Goal: Check status: Check status

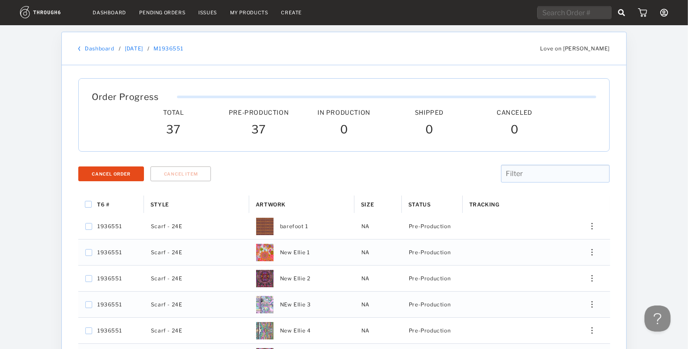
click at [112, 14] on link "Dashboard" at bounding box center [109, 13] width 33 height 6
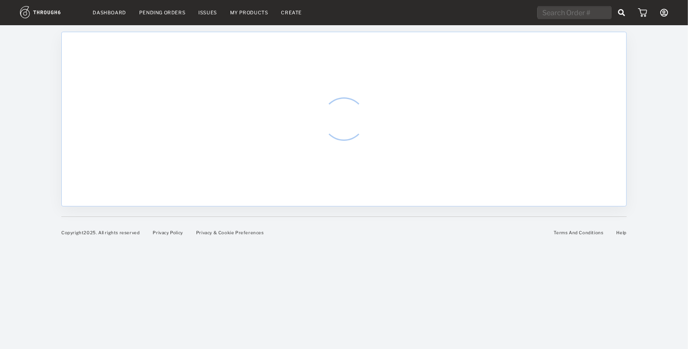
select select "9"
select select "2025"
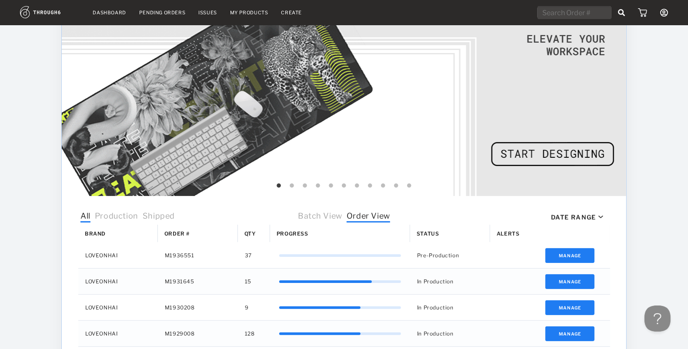
scroll to position [185, 0]
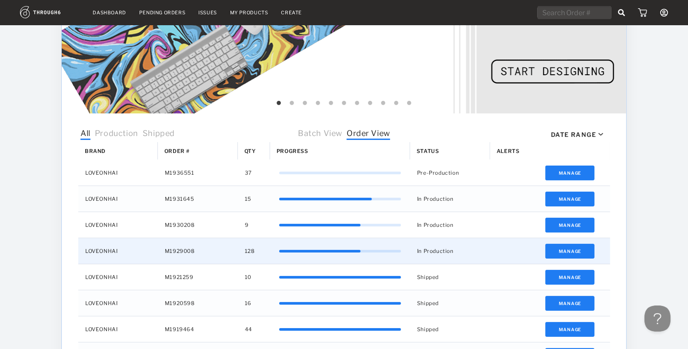
drag, startPoint x: 207, startPoint y: 249, endPoint x: 152, endPoint y: 247, distance: 54.4
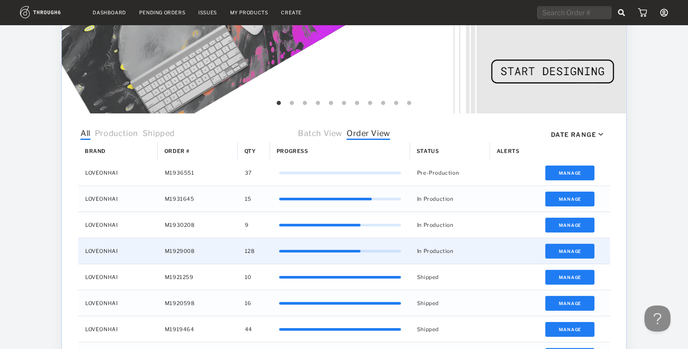
click at [152, 247] on div "LOVEONHAI M1929008 128 67% In Production Manage" at bounding box center [344, 251] width 532 height 26
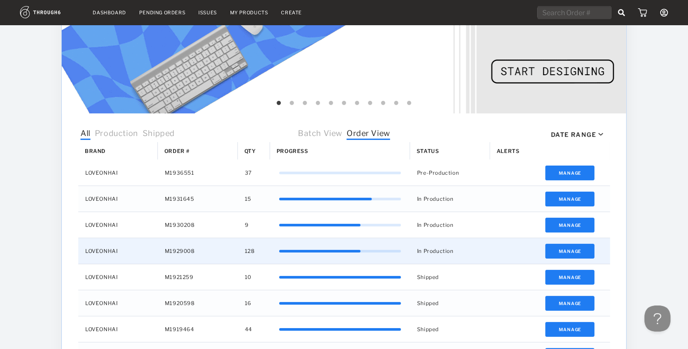
drag, startPoint x: 200, startPoint y: 249, endPoint x: 132, endPoint y: 244, distance: 67.6
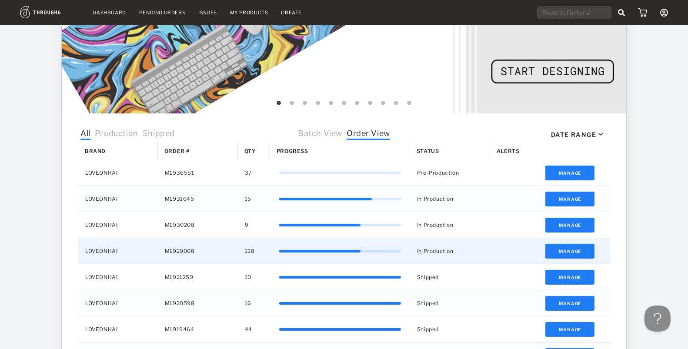
click at [132, 244] on div "LOVEONHAI M1929008 128 67% In Production Manage" at bounding box center [344, 251] width 532 height 26
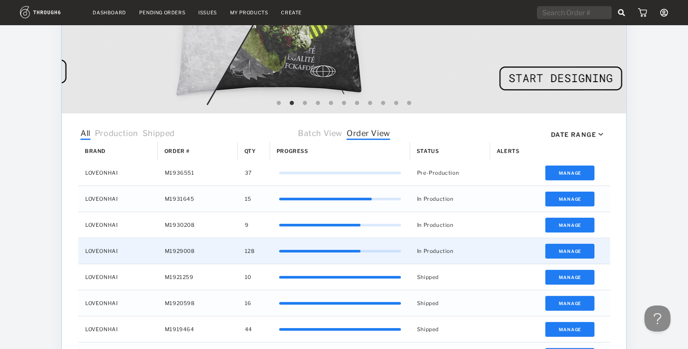
drag, startPoint x: 152, startPoint y: 250, endPoint x: 222, endPoint y: 251, distance: 70.1
click at [222, 251] on div "LOVEONHAI M1929008 128 67% In Production Manage" at bounding box center [344, 251] width 532 height 26
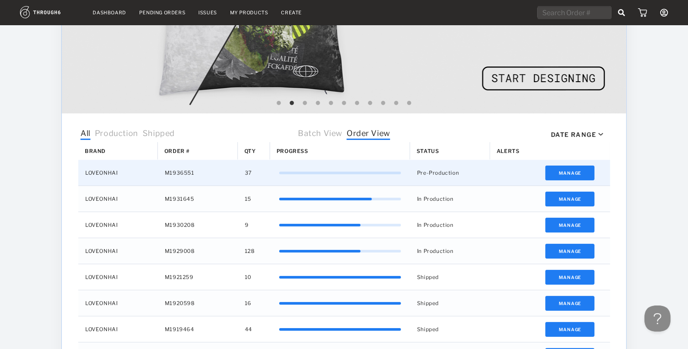
click at [198, 171] on div "M1936551" at bounding box center [198, 173] width 80 height 26
drag, startPoint x: 198, startPoint y: 171, endPoint x: 112, endPoint y: 162, distance: 86.6
click at [112, 162] on div "LOVEONHAI M1936551 37 0% Pre-Production Manage" at bounding box center [344, 173] width 532 height 26
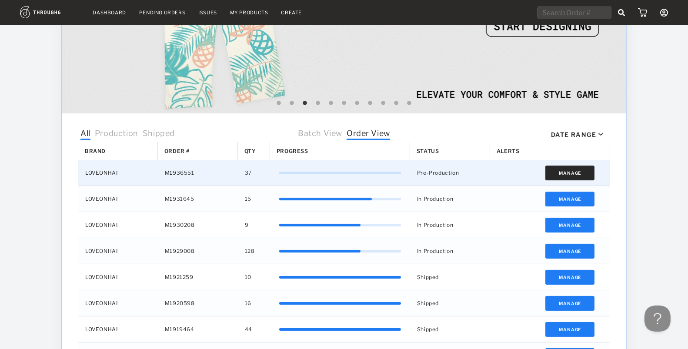
click at [552, 174] on button "Manage" at bounding box center [570, 173] width 49 height 15
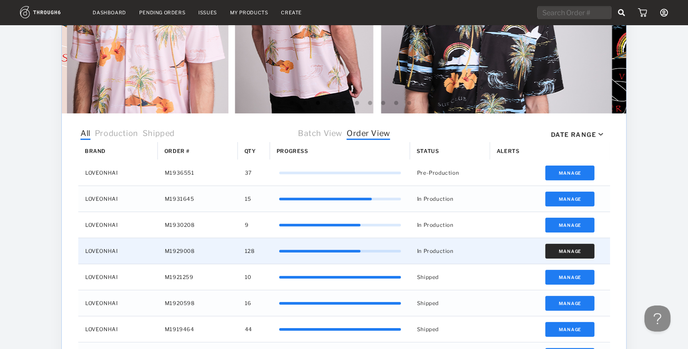
click at [561, 248] on button "Manage" at bounding box center [570, 251] width 49 height 15
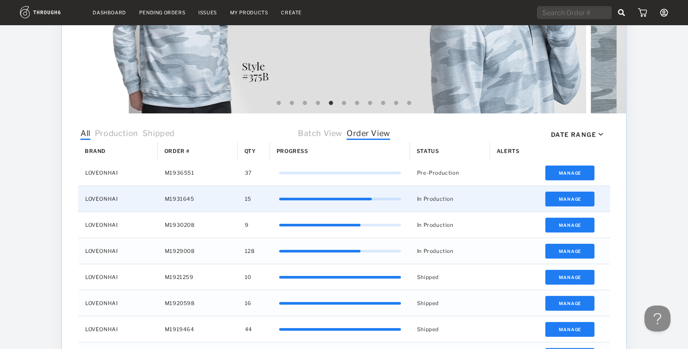
click at [101, 197] on div "LOVEONHAI" at bounding box center [118, 199] width 80 height 26
click at [560, 197] on button "Manage" at bounding box center [570, 199] width 49 height 15
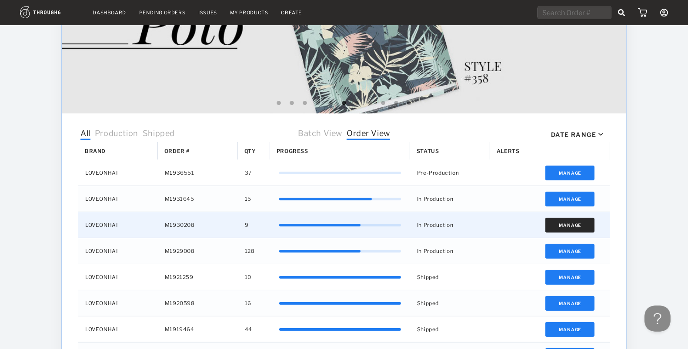
click at [565, 228] on button "Manage" at bounding box center [570, 225] width 49 height 15
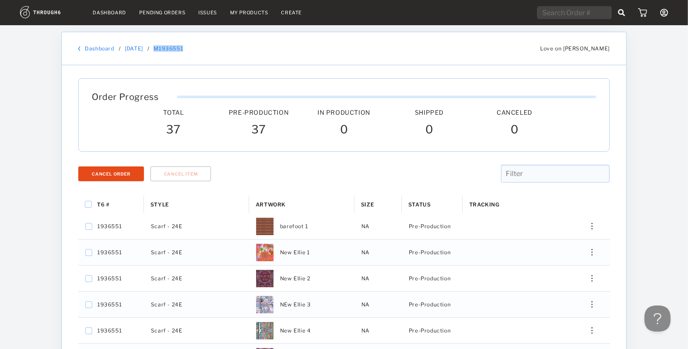
drag, startPoint x: 195, startPoint y: 51, endPoint x: 158, endPoint y: 49, distance: 36.2
click at [158, 49] on div "Dashboard / [DATE] / M1936551 Love on [PERSON_NAME]" at bounding box center [344, 48] width 565 height 33
copy link "M1936551"
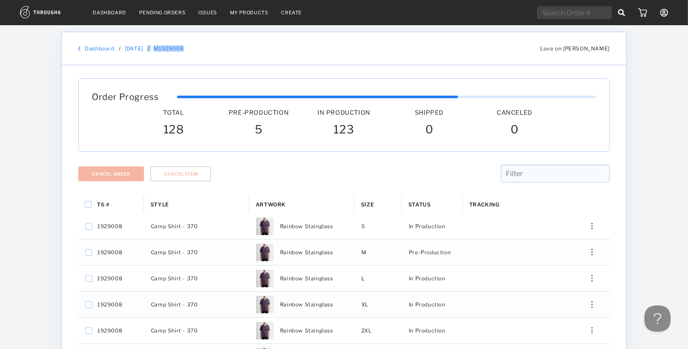
drag, startPoint x: 208, startPoint y: 47, endPoint x: 155, endPoint y: 44, distance: 52.3
click at [155, 44] on div "Dashboard / [DATE] / M1929008 Love on [PERSON_NAME]" at bounding box center [344, 48] width 565 height 33
copy div "/ M1929008"
drag, startPoint x: 203, startPoint y: 50, endPoint x: 161, endPoint y: 48, distance: 42.7
click at [161, 48] on div "Dashboard / 05/27/25 / M1931645" at bounding box center [299, 48] width 442 height 7
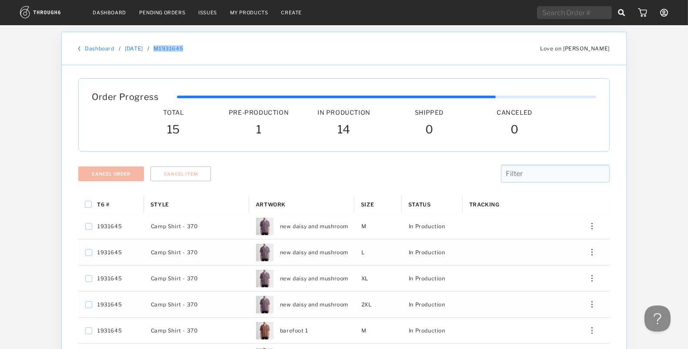
copy link "M1931645"
drag, startPoint x: 198, startPoint y: 49, endPoint x: 157, endPoint y: 47, distance: 40.9
click at [157, 47] on div "Dashboard / [DATE] / M1930208" at bounding box center [299, 48] width 442 height 7
copy div "M1930208"
